Goal: Answer question/provide support

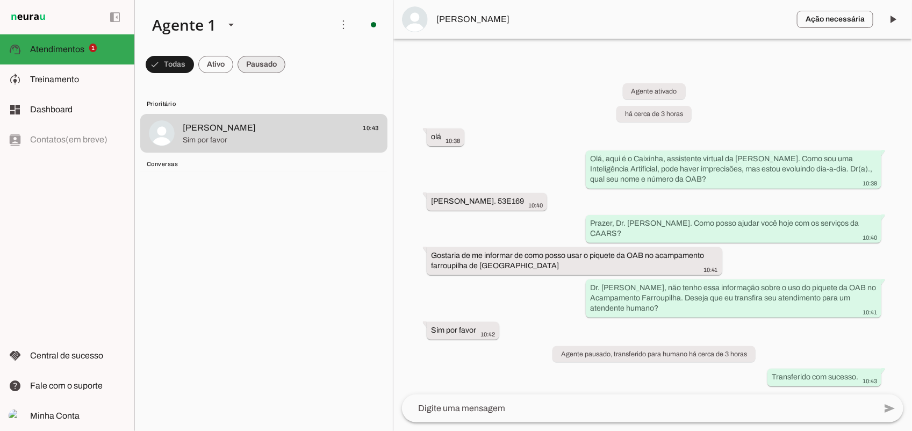
click at [194, 60] on span at bounding box center [170, 65] width 48 height 26
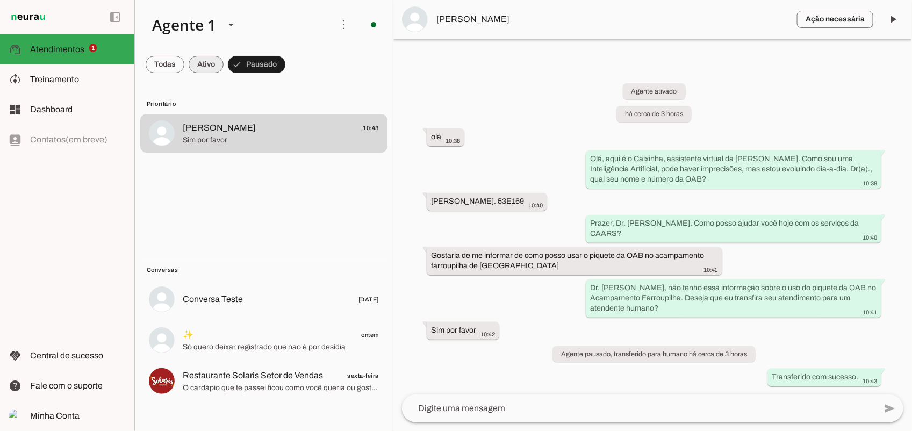
click at [184, 70] on span at bounding box center [165, 65] width 39 height 26
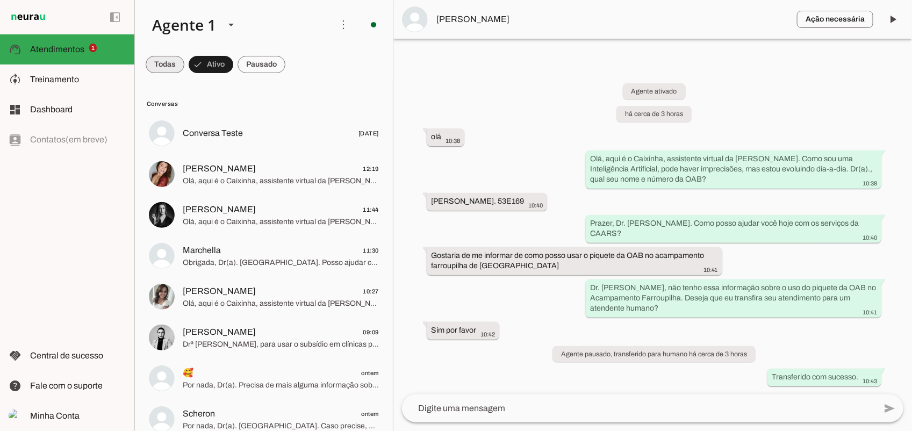
click at [168, 63] on span at bounding box center [165, 65] width 39 height 26
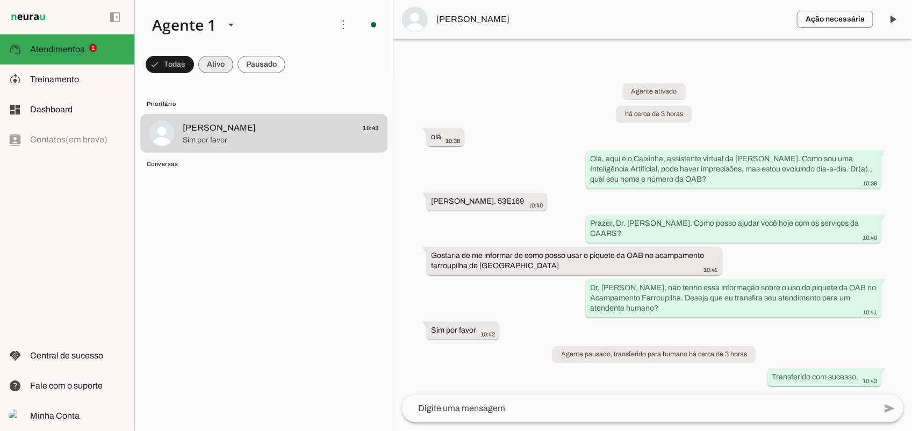
click at [194, 62] on span at bounding box center [170, 65] width 48 height 26
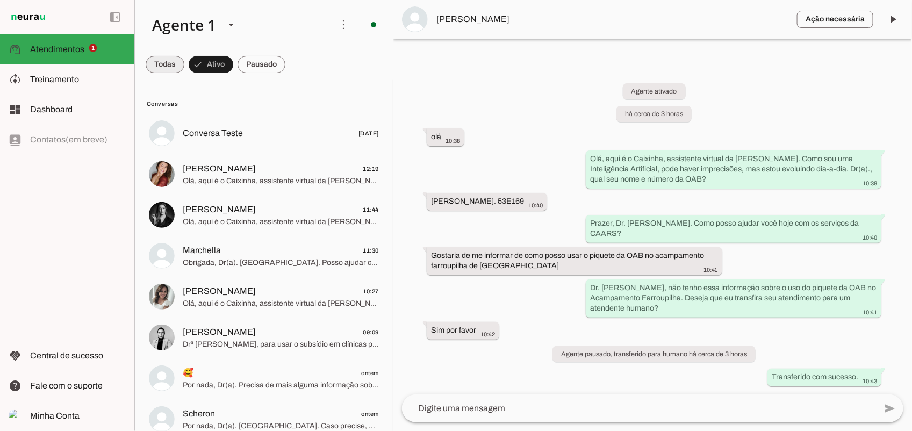
click at [170, 68] on span at bounding box center [165, 65] width 39 height 26
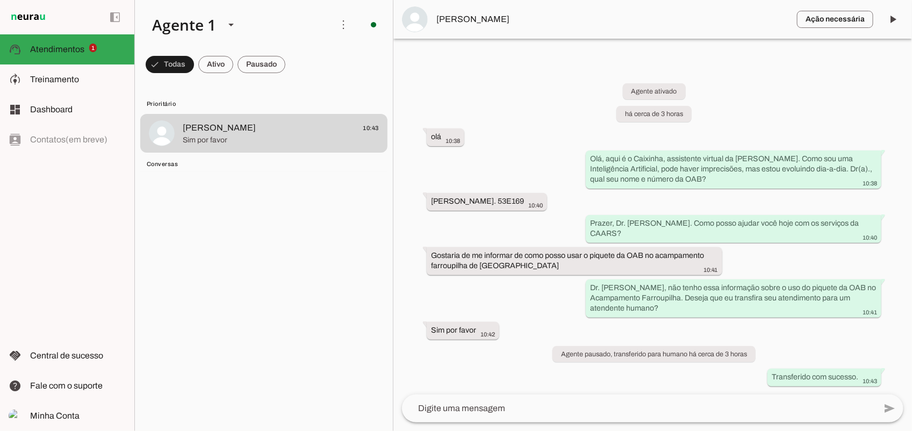
click at [163, 112] on md-item "Conversas" at bounding box center [263, 103] width 247 height 17
click at [194, 61] on span at bounding box center [170, 65] width 48 height 26
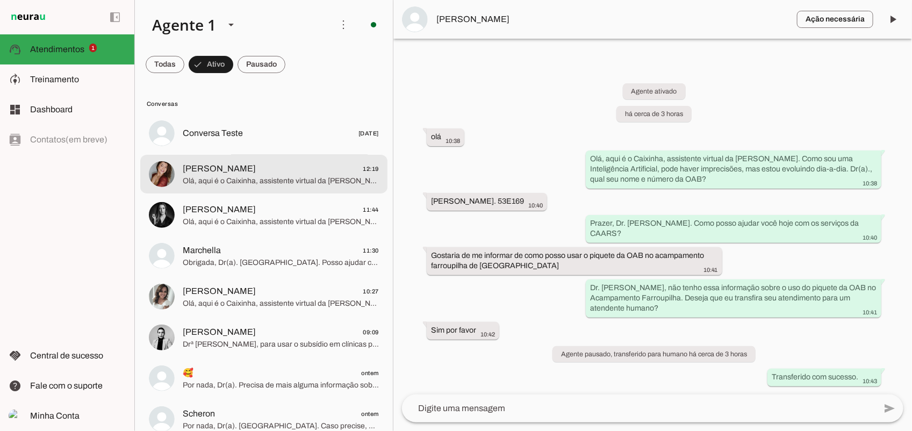
click at [242, 185] on span "Olá, aqui é o Caixinha, assistente virtual da [PERSON_NAME]. Como sou uma Intel…" at bounding box center [281, 180] width 196 height 11
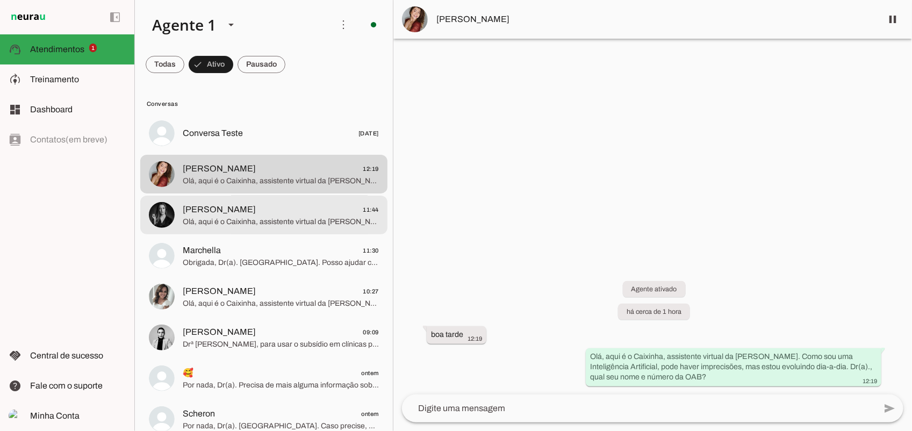
click at [235, 221] on span "Olá, aqui é o Caixinha, assistente virtual da [PERSON_NAME]. Como sou uma Intel…" at bounding box center [281, 221] width 196 height 11
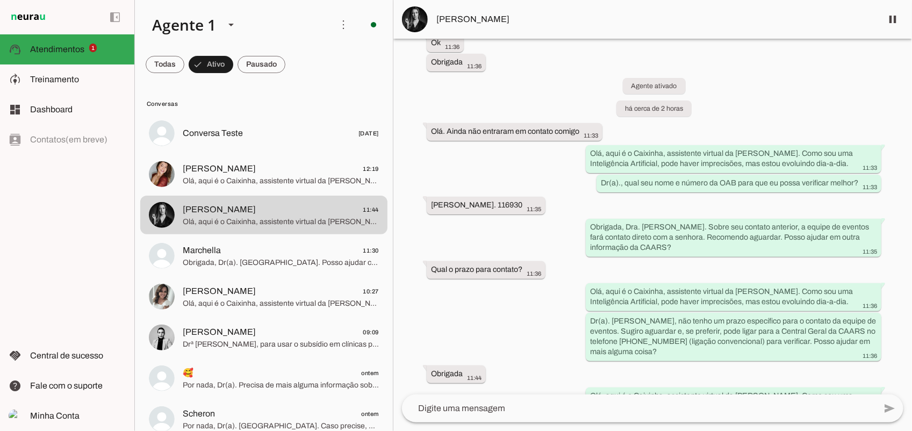
scroll to position [480, 0]
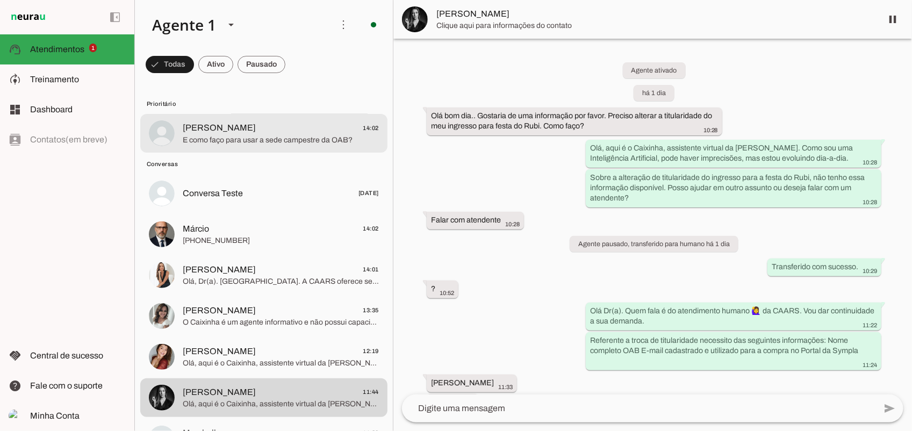
click at [281, 140] on span "E como faço para usar a sede campestre da OAB?" at bounding box center [281, 140] width 196 height 11
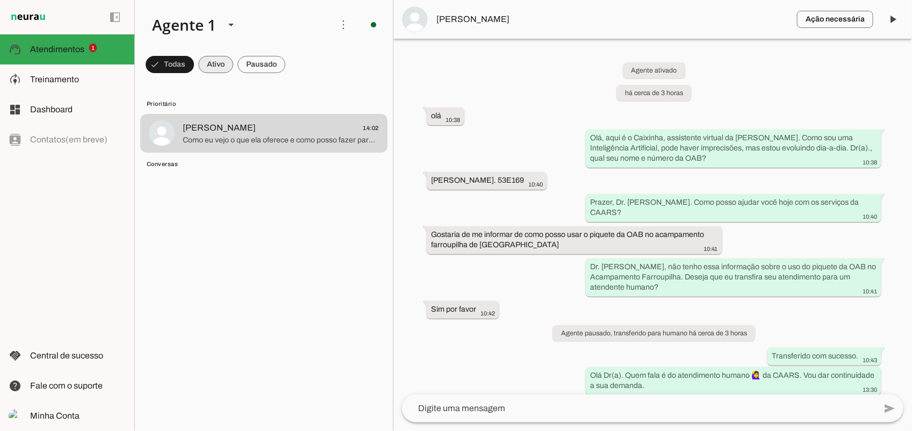
click at [194, 60] on span at bounding box center [170, 65] width 48 height 26
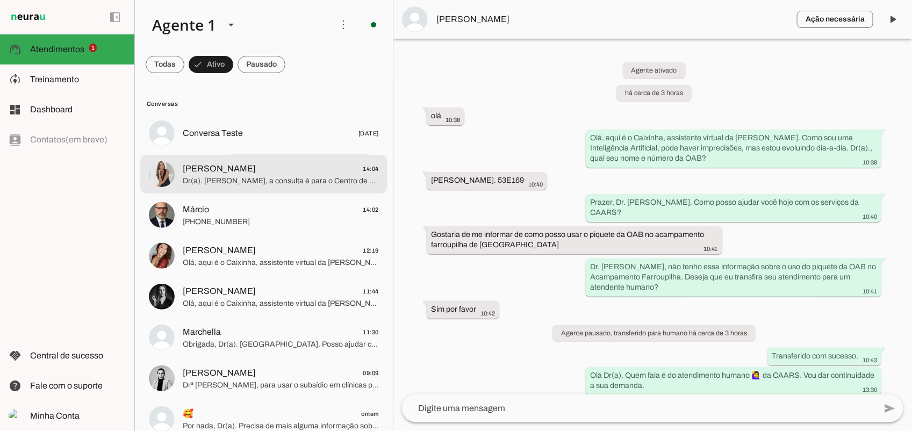
click at [198, 170] on span "[PERSON_NAME]" at bounding box center [219, 168] width 73 height 13
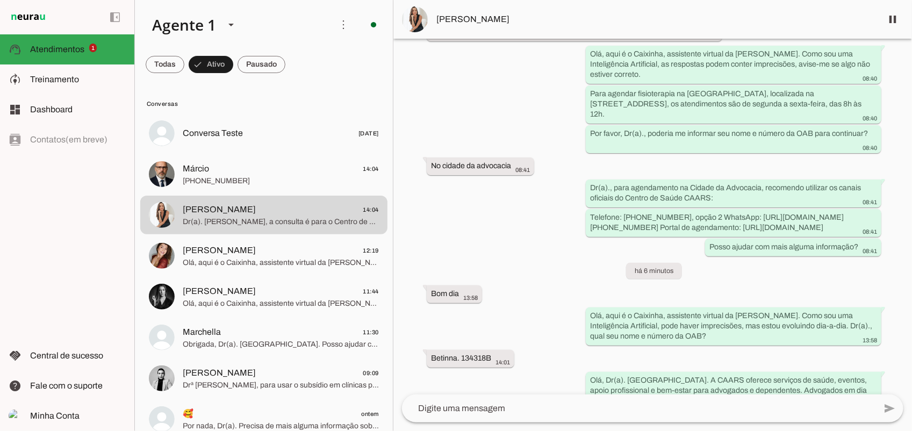
scroll to position [397, 0]
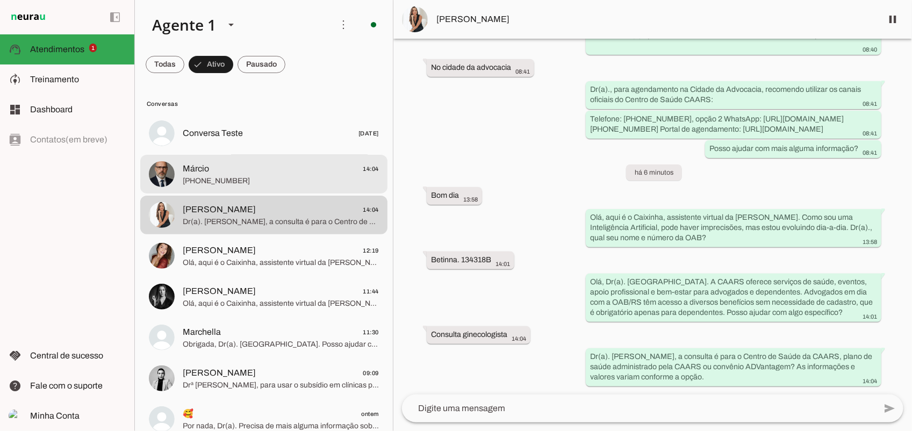
click at [277, 168] on span "Márcio 14:04" at bounding box center [281, 168] width 196 height 13
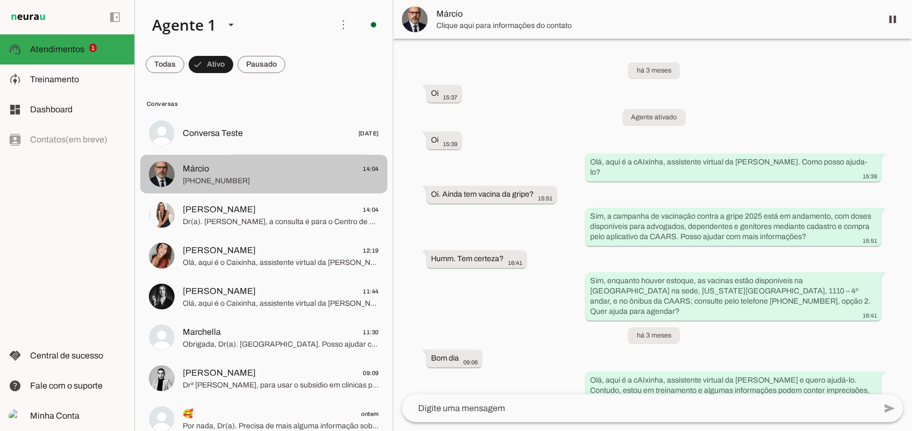
scroll to position [22189, 0]
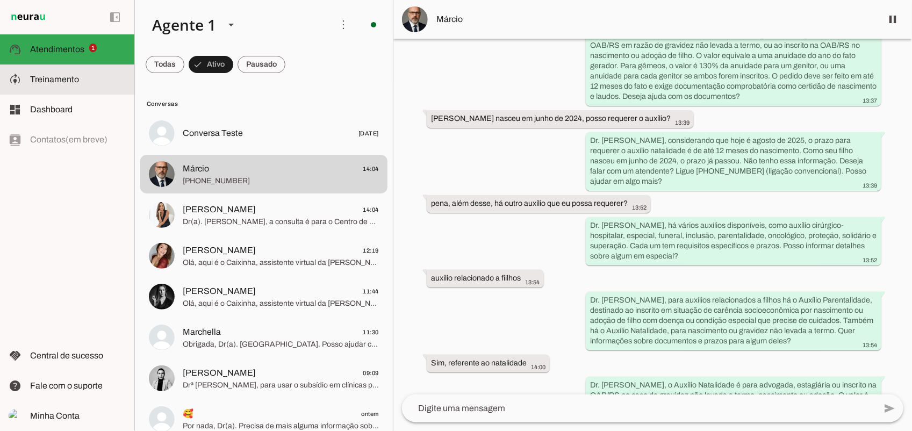
click at [92, 74] on slot at bounding box center [78, 79] width 96 height 13
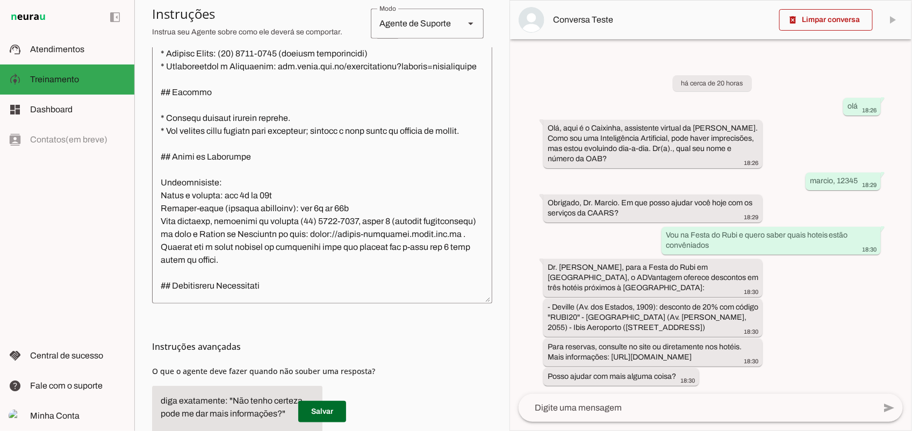
scroll to position [1949, 0]
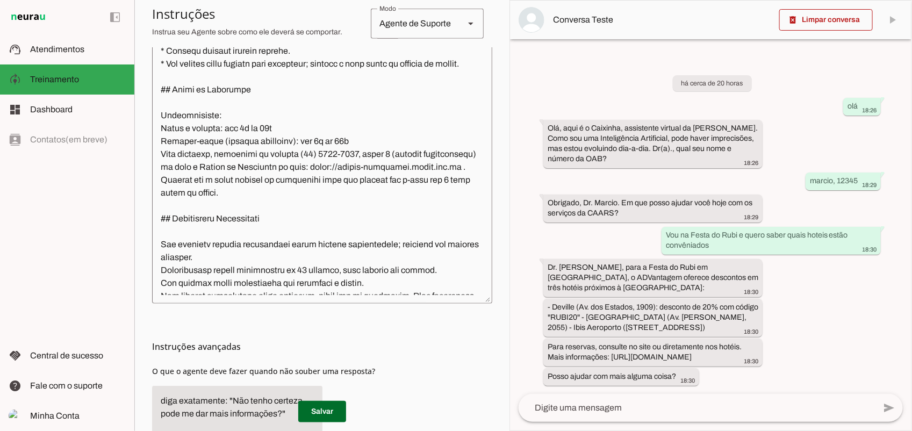
click at [274, 224] on textarea at bounding box center [322, 163] width 340 height 263
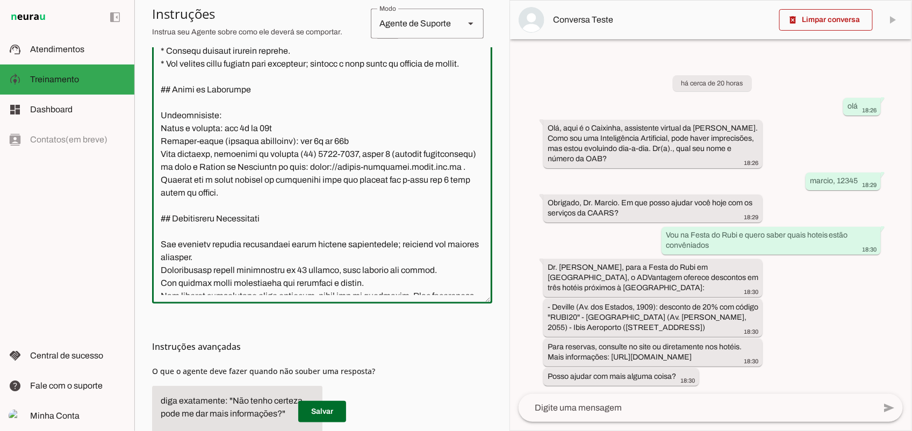
click at [277, 153] on textarea at bounding box center [322, 163] width 340 height 263
type textarea "**Loremi do Sitametcon - Adipis Elitsed Doeiusmo (TEMPO)** Inci u l Etdolore, m…"
type md-outlined-text-field "**Loremi do Sitametcon - Adipis Elitsed Doeiusmo (TEMPO)** Inci u l Etdolore, m…"
click at [312, 411] on span at bounding box center [322, 412] width 48 height 26
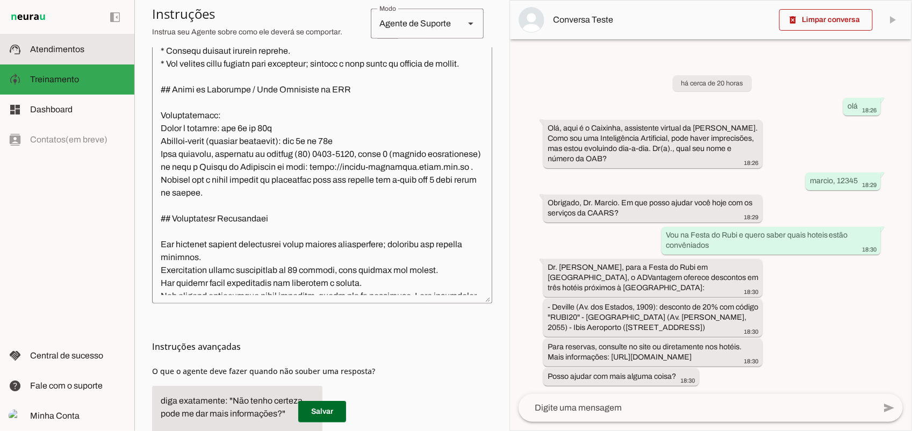
click at [78, 49] on span "Atendimentos" at bounding box center [57, 49] width 54 height 9
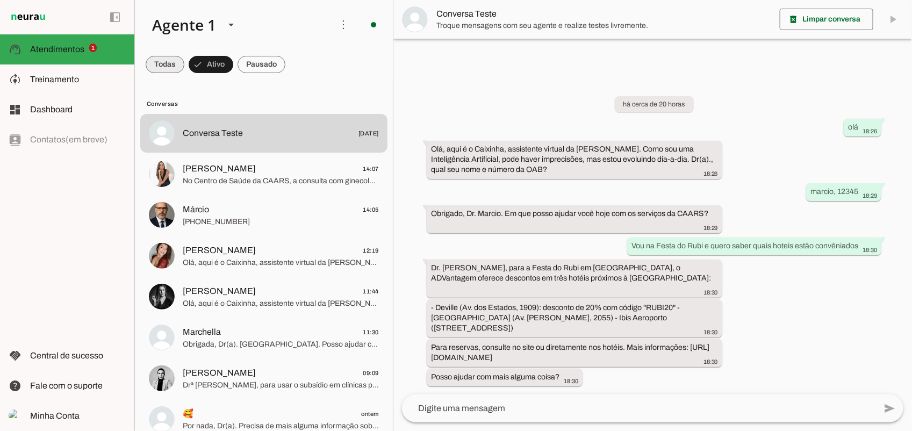
click at [176, 65] on span at bounding box center [165, 65] width 39 height 26
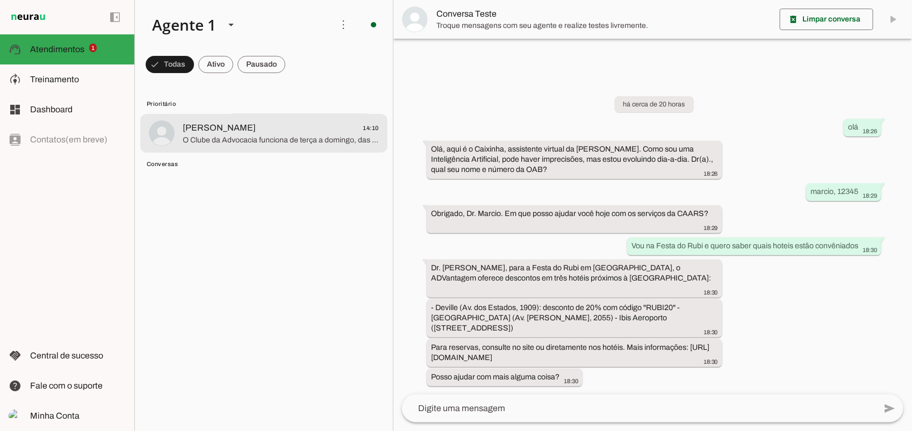
click at [207, 144] on span "O Clube da Advocacia funciona de terça a domingo, das 8h às 22h, e segundas o c…" at bounding box center [281, 140] width 196 height 11
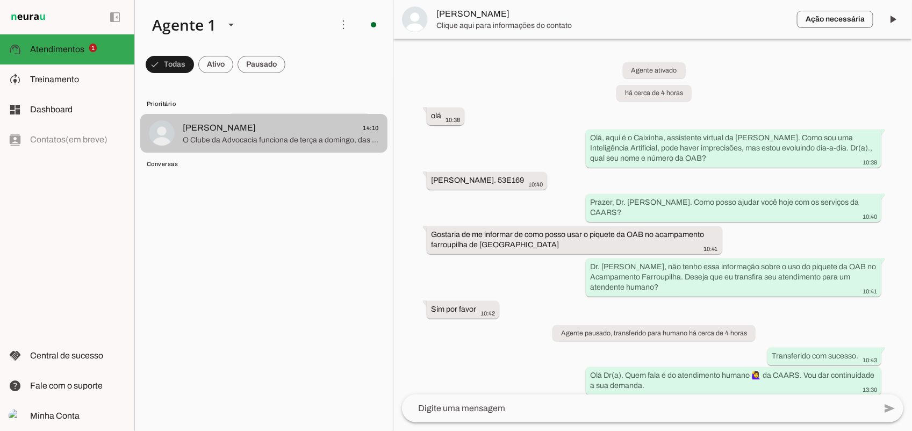
scroll to position [141, 0]
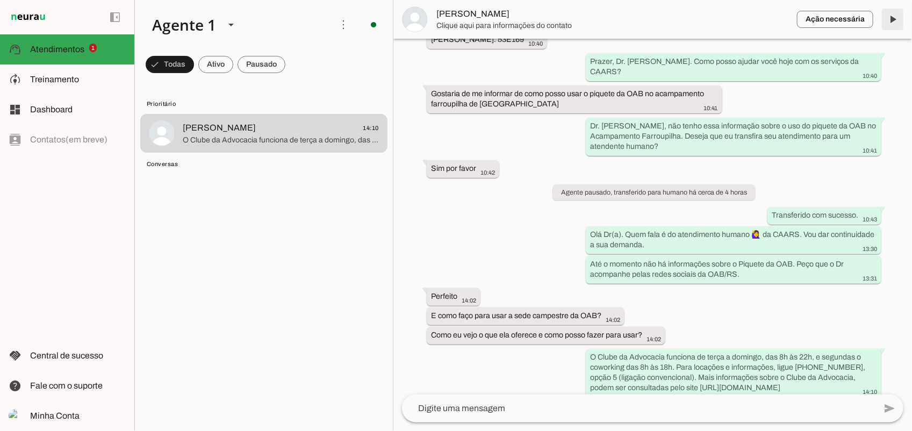
click at [888, 23] on span at bounding box center [893, 19] width 26 height 26
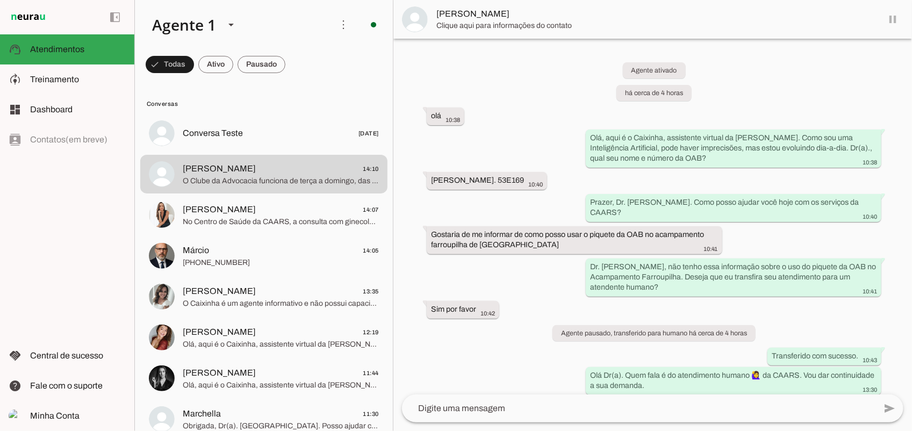
scroll to position [166, 0]
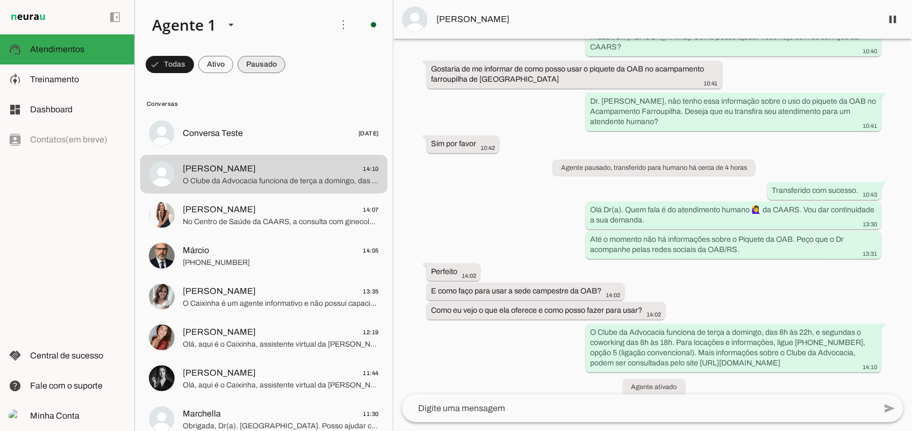
click at [194, 60] on span at bounding box center [170, 65] width 48 height 26
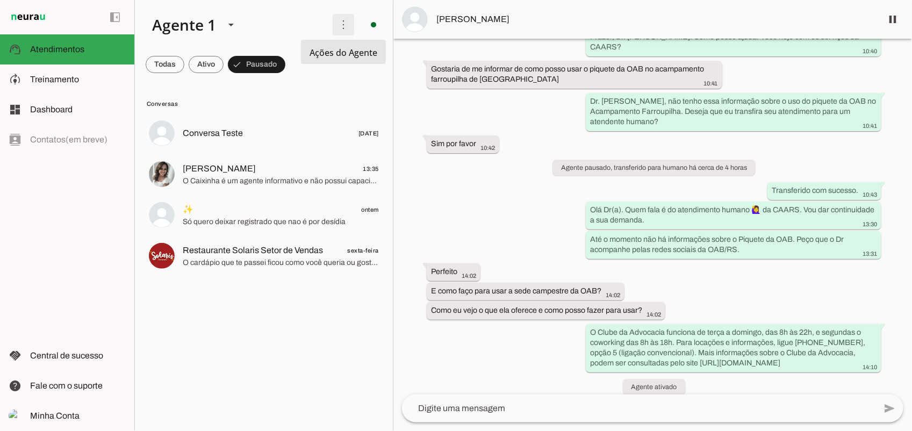
click at [341, 23] on span at bounding box center [344, 25] width 26 height 26
click at [0, 0] on slot "Ativar chats em massa" at bounding box center [0, 0] width 0 height 0
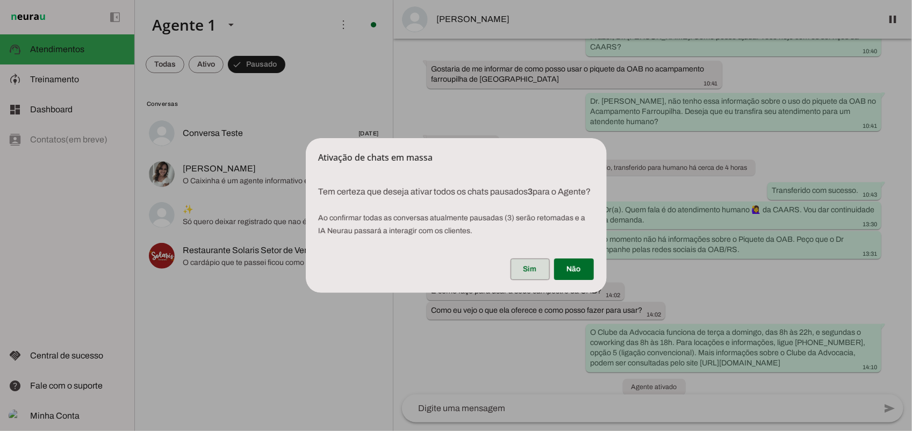
click at [528, 277] on span at bounding box center [530, 269] width 39 height 26
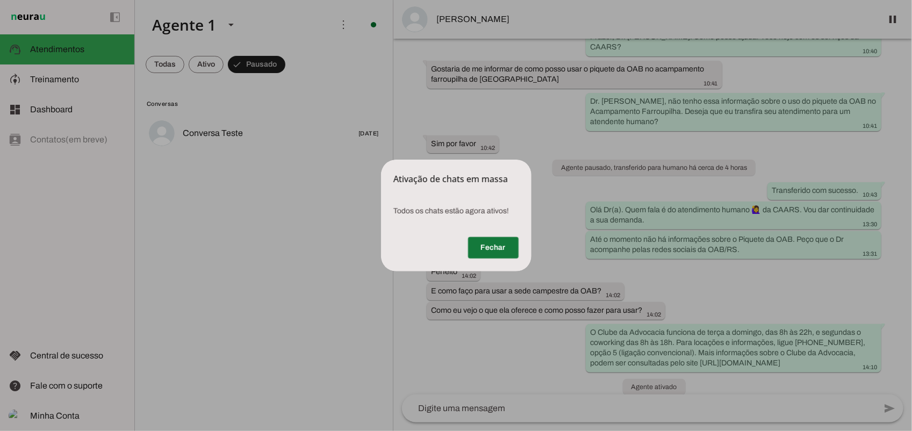
click at [496, 251] on span at bounding box center [493, 248] width 51 height 26
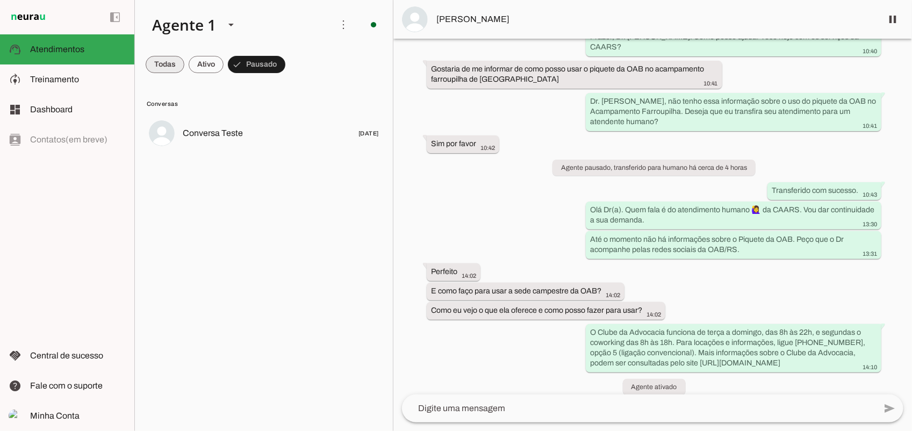
click at [158, 61] on span at bounding box center [165, 65] width 39 height 26
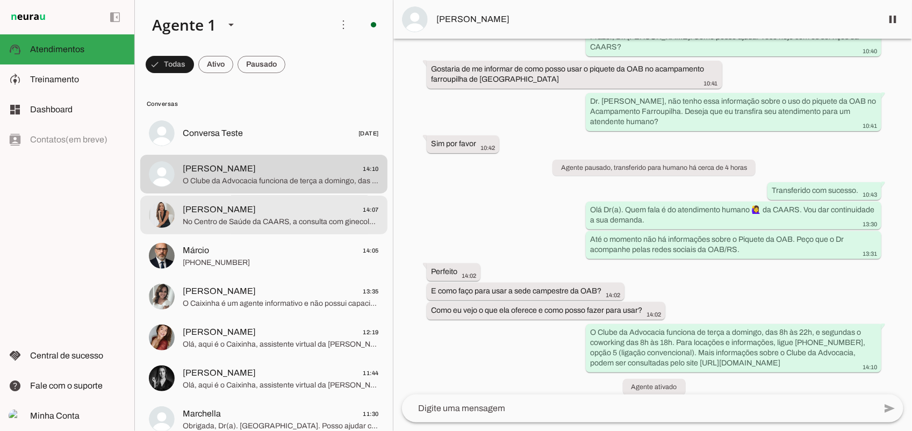
click at [232, 214] on span "[PERSON_NAME]" at bounding box center [219, 209] width 73 height 13
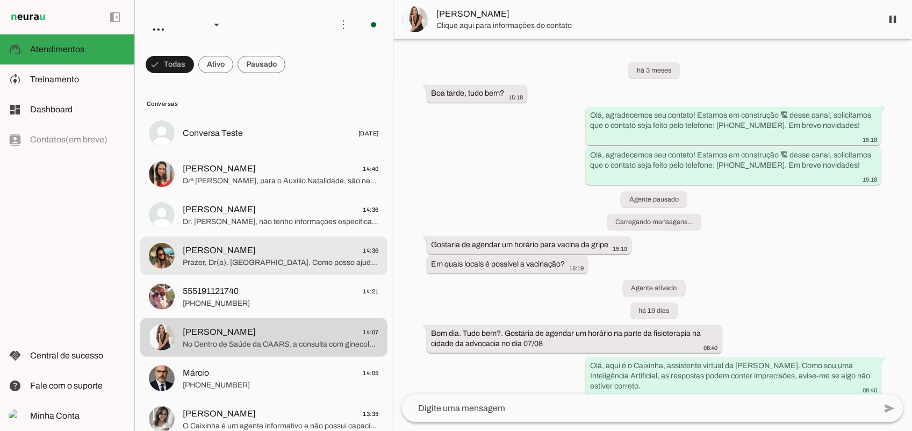
scroll to position [482, 0]
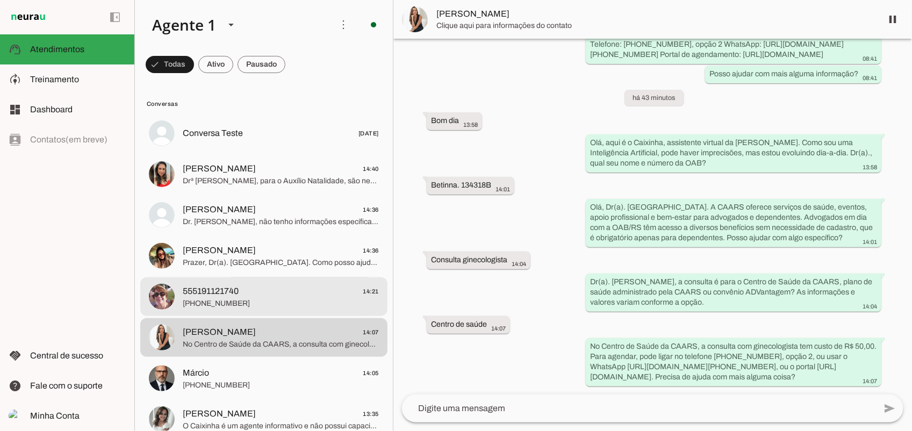
click at [237, 289] on span "555191121740" at bounding box center [211, 291] width 56 height 13
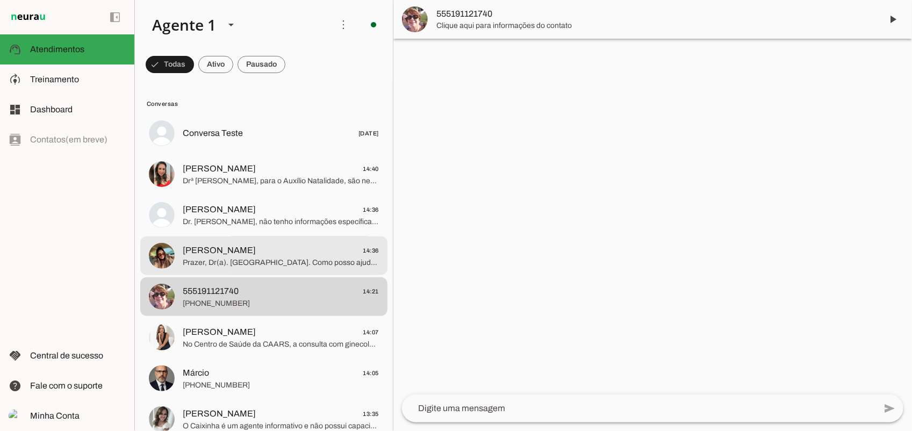
click at [253, 258] on span "Prazer, Dr(a). Brendha. Como posso ajudar você hoje? Algum serviço ou informaçã…" at bounding box center [281, 262] width 196 height 11
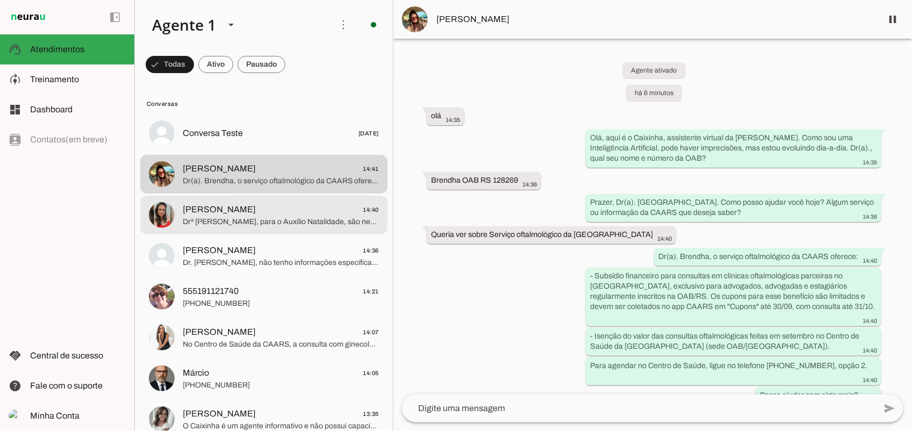
click at [242, 219] on span "Drª Elisangela, para o Auxílio Natalidade, são necessários: - Certidão de nasci…" at bounding box center [281, 221] width 196 height 11
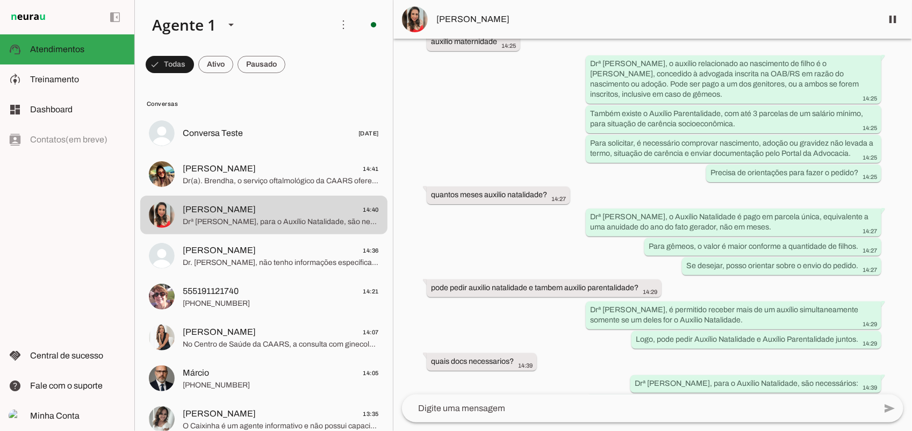
scroll to position [381, 0]
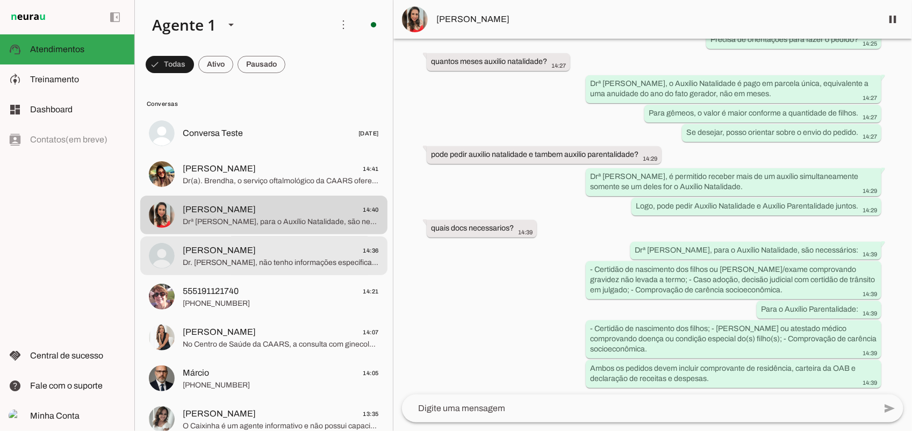
click at [240, 257] on span "Dr. Felipe, não tenho informações específicas sobre o Galpão Leopoldo Rassier n…" at bounding box center [281, 262] width 196 height 11
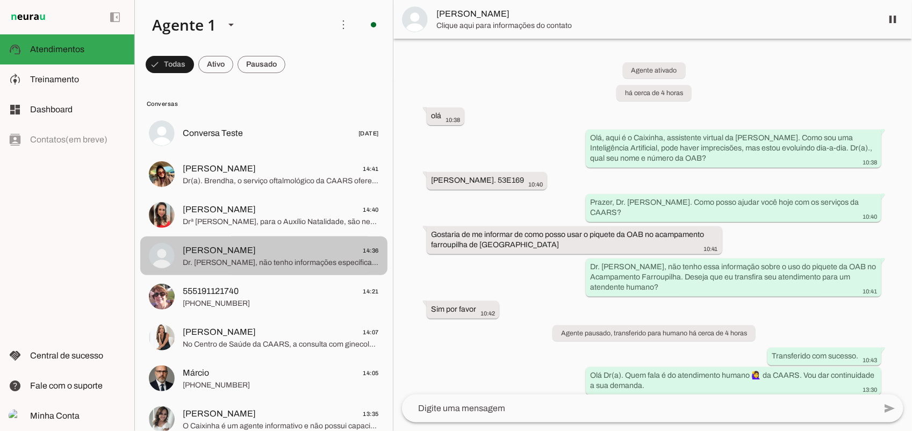
scroll to position [230, 0]
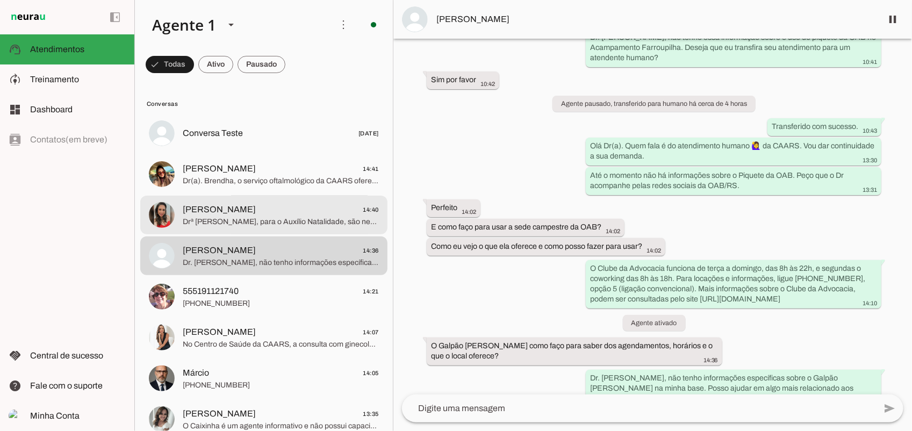
click at [204, 217] on span "Drª Elisangela, para o Auxílio Natalidade, são necessários: - Certidão de nasci…" at bounding box center [281, 221] width 196 height 11
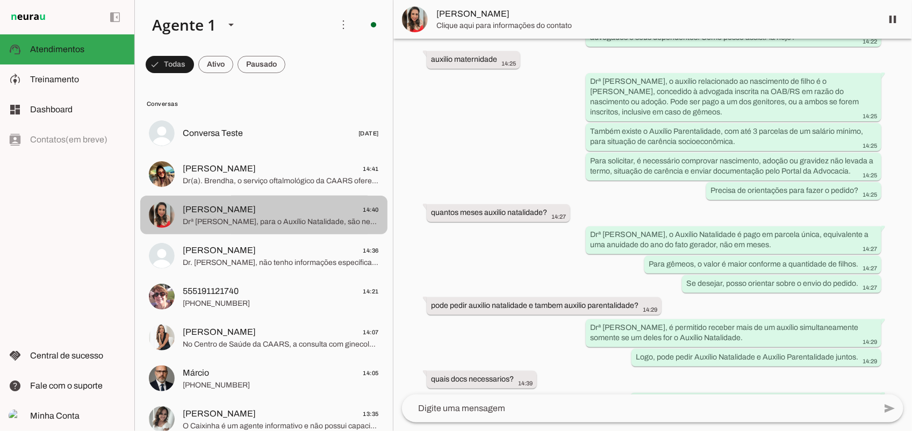
scroll to position [382, 0]
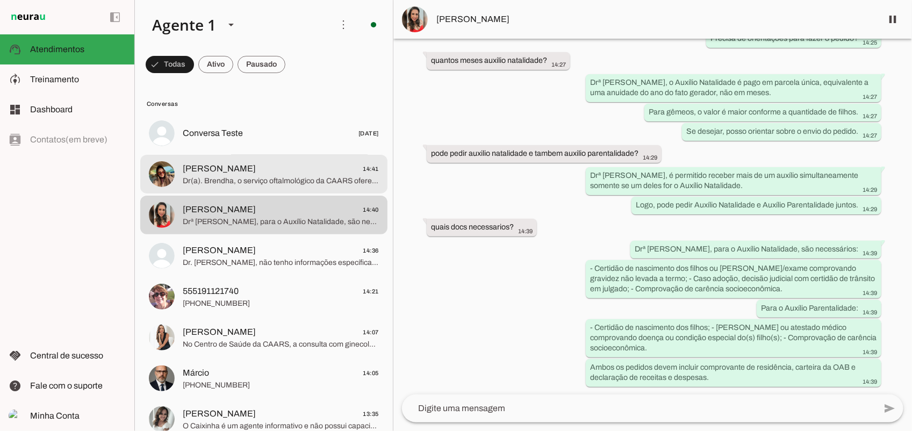
click at [275, 181] on span "Dr(a). Brendha, o serviço oftalmológico da CAARS oferece: - Subsídio financeiro…" at bounding box center [281, 180] width 196 height 11
